Goal: Task Accomplishment & Management: Use online tool/utility

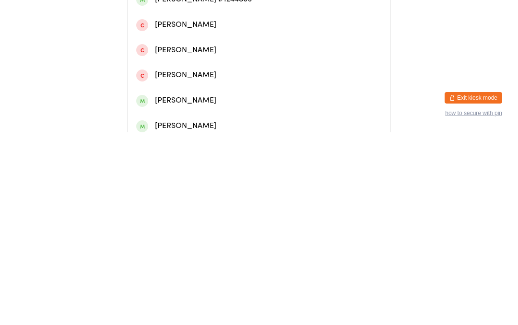
type input "Miles gool"
click at [220, 44] on div "[PERSON_NAME] #1012247" at bounding box center [259, 40] width 246 height 13
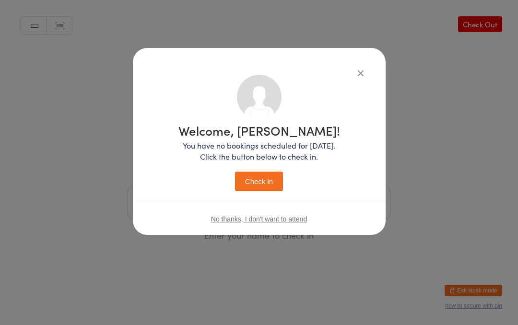
click at [262, 176] on button "Check in" at bounding box center [259, 182] width 48 height 20
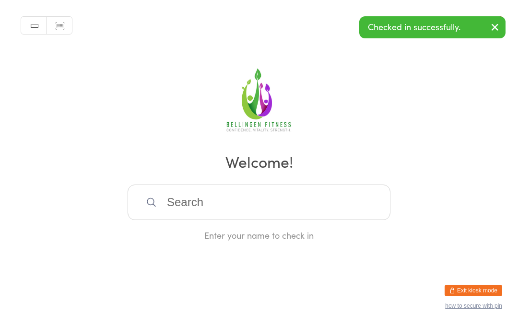
click at [178, 214] on input "search" at bounding box center [259, 203] width 263 height 36
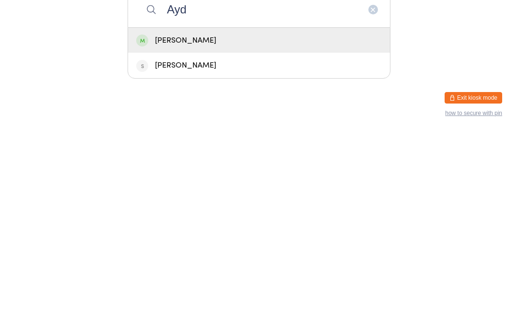
type input "Ayd"
click at [200, 227] on div "[PERSON_NAME]" at bounding box center [259, 233] width 246 height 13
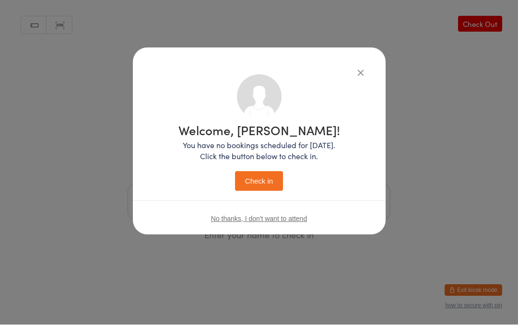
click at [240, 180] on button "Check in" at bounding box center [259, 182] width 48 height 20
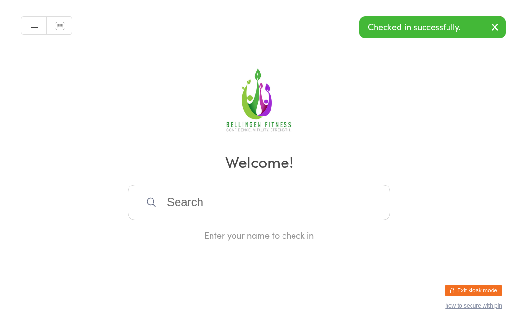
click at [290, 220] on input "search" at bounding box center [259, 203] width 263 height 36
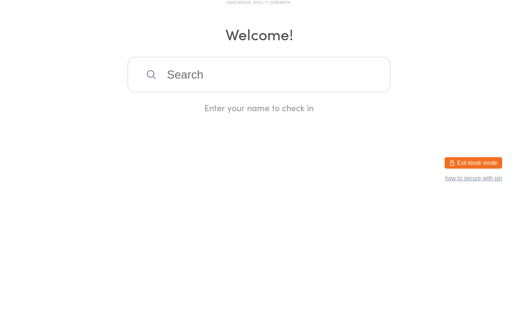
type input "J"
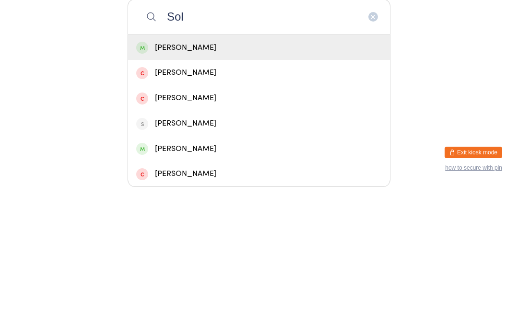
type input "Sol"
click at [222, 179] on div "[PERSON_NAME]" at bounding box center [259, 185] width 246 height 13
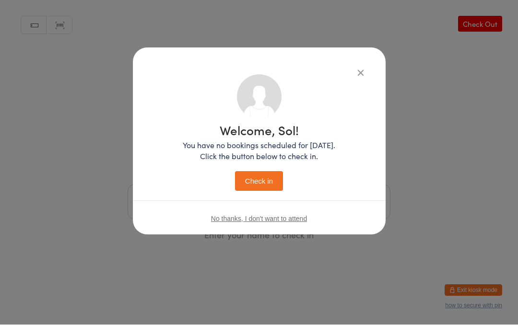
click at [256, 176] on button "Check in" at bounding box center [259, 182] width 48 height 20
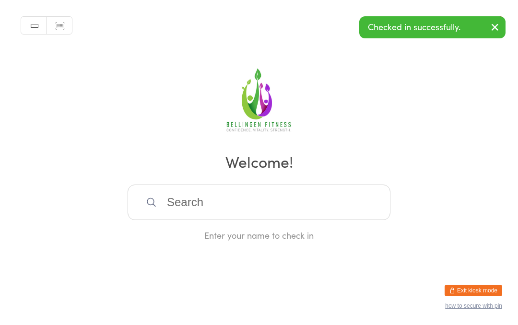
click at [259, 199] on input "search" at bounding box center [259, 203] width 263 height 36
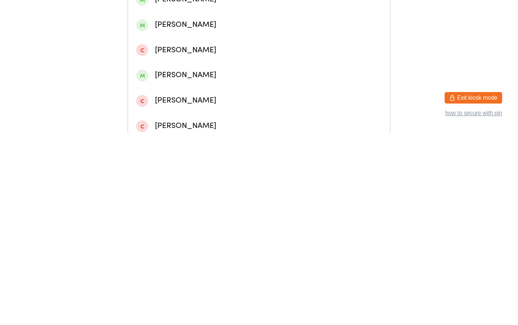
type input "Micah"
click at [217, 72] on div "[PERSON_NAME] #1430607" at bounding box center [259, 65] width 246 height 13
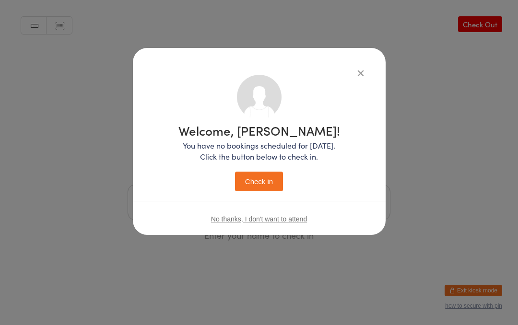
click at [264, 172] on button "Check in" at bounding box center [259, 182] width 48 height 20
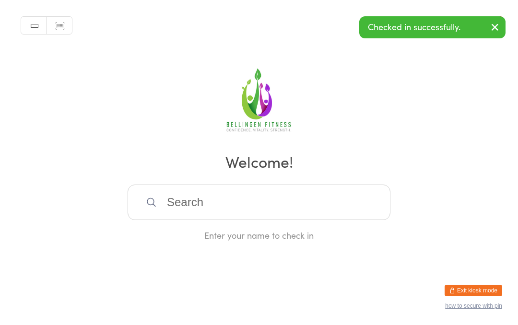
click at [236, 220] on input "search" at bounding box center [259, 203] width 263 height 36
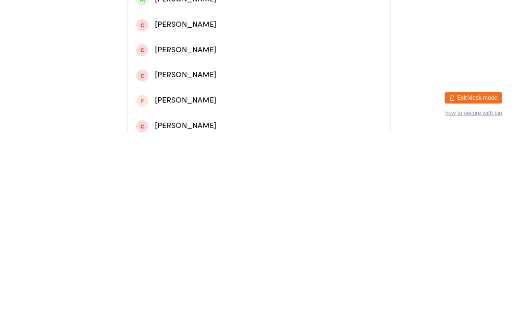
type input "[PERSON_NAME]"
click at [215, 43] on div "[PERSON_NAME] [PERSON_NAME]" at bounding box center [259, 40] width 246 height 13
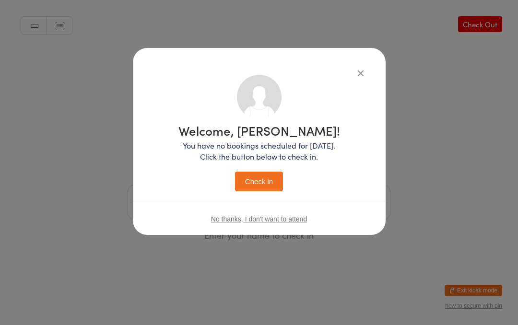
click at [248, 182] on button "Check in" at bounding box center [259, 182] width 48 height 20
